Goal: Task Accomplishment & Management: Manage account settings

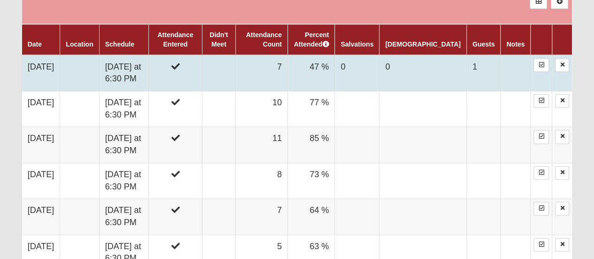
scroll to position [551, 0]
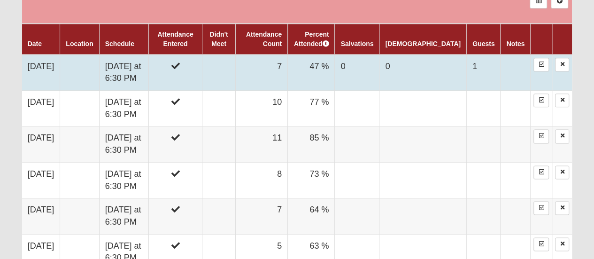
click at [72, 67] on td at bounding box center [79, 72] width 39 height 36
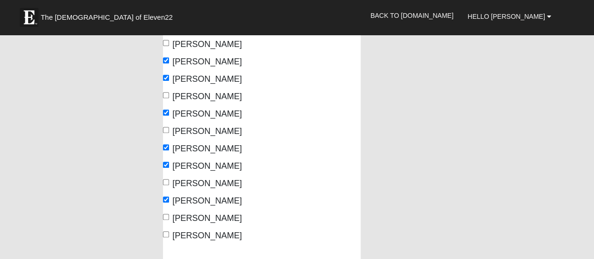
scroll to position [172, 0]
click at [169, 235] on label "Wally Perez" at bounding box center [202, 236] width 79 height 13
click at [169, 235] on input "Wally Perez" at bounding box center [166, 235] width 6 height 6
checkbox input "true"
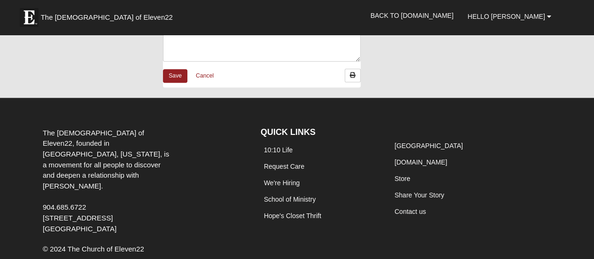
scroll to position [446, 0]
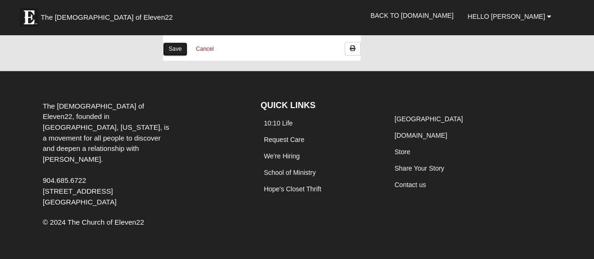
click at [174, 47] on link "Save" at bounding box center [175, 49] width 24 height 14
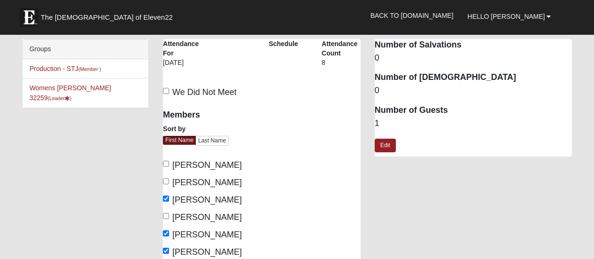
scroll to position [446, 0]
